Goal: Task Accomplishment & Management: Use online tool/utility

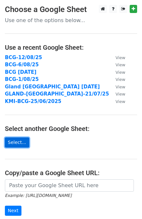
click at [18, 142] on link "Select..." at bounding box center [17, 143] width 24 height 10
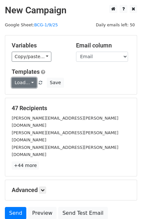
click at [30, 81] on link "Load..." at bounding box center [24, 83] width 25 height 10
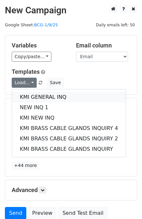
click at [33, 95] on link "KMI GENERAL INQ" at bounding box center [69, 97] width 114 height 10
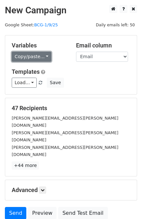
click at [45, 57] on link "Copy/paste..." at bounding box center [32, 57] width 40 height 10
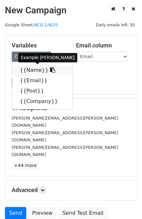
click at [22, 69] on link "{{Name}}" at bounding box center [42, 70] width 61 height 10
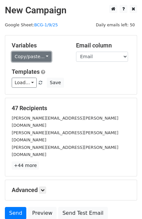
click at [46, 59] on link "Copy/paste..." at bounding box center [32, 57] width 40 height 10
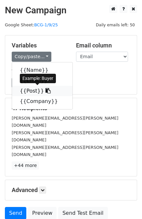
click at [34, 91] on link "{{Post}}" at bounding box center [42, 91] width 61 height 10
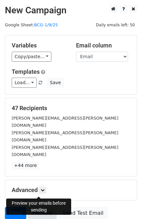
click at [40, 207] on link "Preview" at bounding box center [42, 213] width 29 height 12
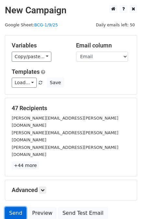
click at [13, 207] on link "Send" at bounding box center [15, 213] width 21 height 12
